Goal: Find specific page/section

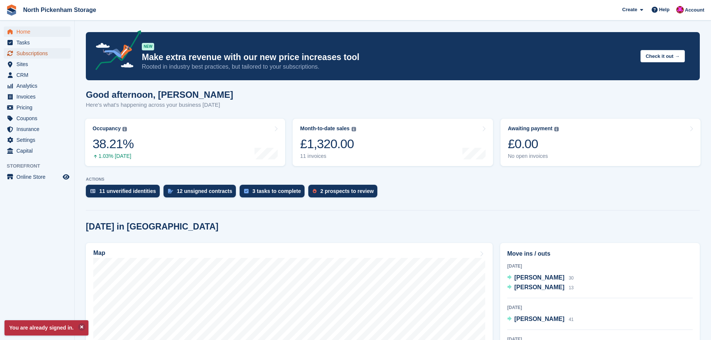
click at [19, 52] on span "Subscriptions" at bounding box center [38, 53] width 45 height 10
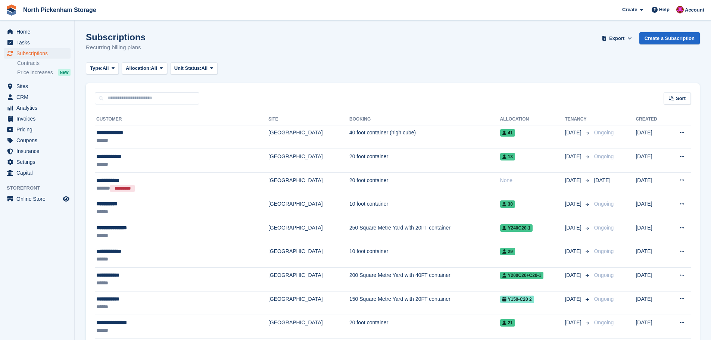
click at [395, 73] on div "Type: All All Upcoming Previous Active Ending Allocation: All All Allocated Una…" at bounding box center [393, 68] width 614 height 12
click at [386, 50] on div "Subscriptions Recurring billing plans Export Export Subscriptions Export a CSV …" at bounding box center [393, 46] width 614 height 29
click at [33, 106] on span "Analytics" at bounding box center [38, 108] width 45 height 10
